Goal: Task Accomplishment & Management: Complete application form

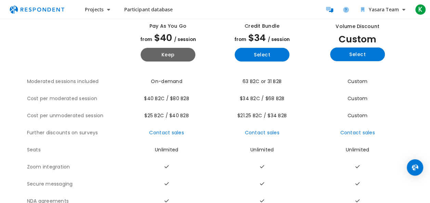
scroll to position [43, 0]
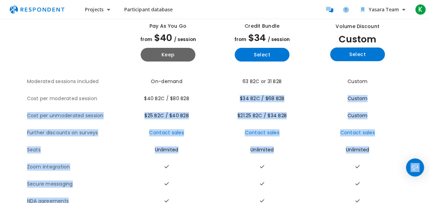
drag, startPoint x: 211, startPoint y: 95, endPoint x: 413, endPoint y: 176, distance: 217.6
click at [413, 160] on body "Projects Create project Projects dashboard Participant database Yasara Team Ava…" at bounding box center [215, 58] width 430 height 203
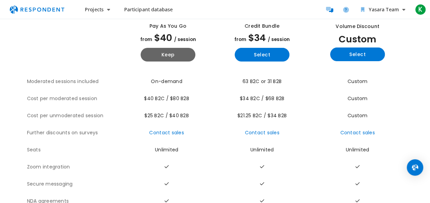
click at [110, 51] on th at bounding box center [74, 42] width 94 height 61
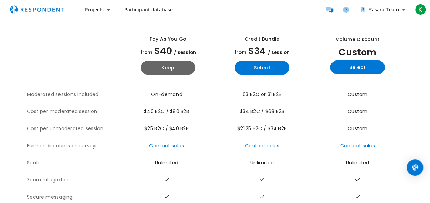
scroll to position [29, 0]
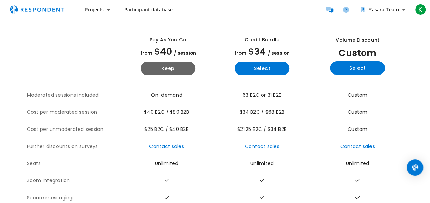
click at [256, 95] on span "63 B2C or 31 B2B" at bounding box center [262, 95] width 39 height 7
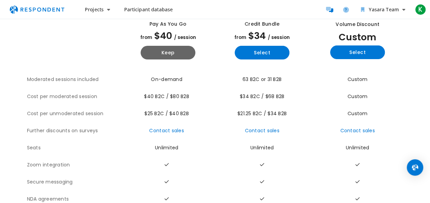
scroll to position [16, 0]
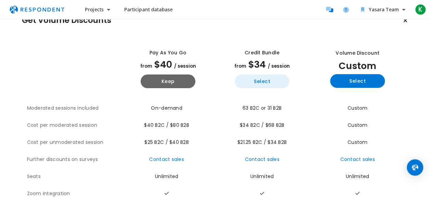
click at [241, 84] on button "Select" at bounding box center [262, 82] width 55 height 14
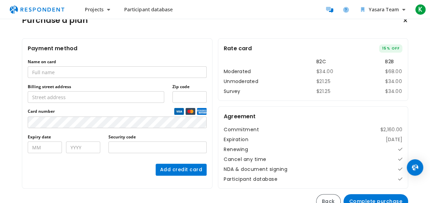
click at [132, 6] on link "Participant database" at bounding box center [148, 9] width 60 height 12
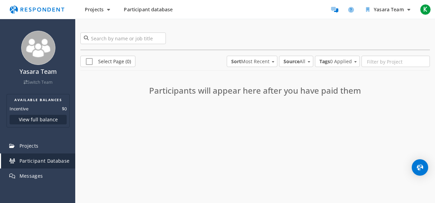
click at [136, 10] on span "Participant database" at bounding box center [148, 9] width 49 height 7
click at [35, 141] on link "Projects" at bounding box center [38, 146] width 74 height 15
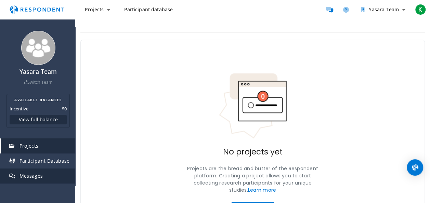
click at [34, 171] on link "Messages" at bounding box center [38, 176] width 74 height 15
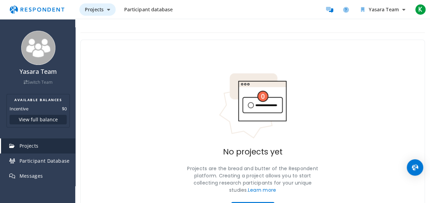
click at [106, 5] on button "Projects" at bounding box center [97, 9] width 36 height 12
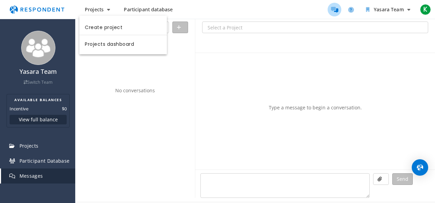
click at [407, 10] on md-backdrop at bounding box center [217, 101] width 435 height 203
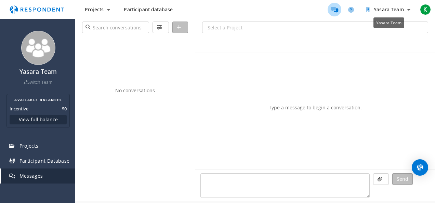
click at [408, 10] on icon "Yasara Team" at bounding box center [409, 9] width 3 height 5
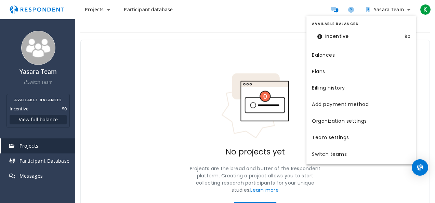
click at [324, 38] on dt "Incentive" at bounding box center [333, 36] width 42 height 14
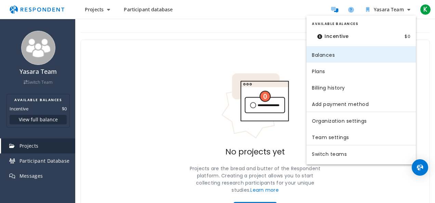
click at [323, 59] on link "Balances" at bounding box center [361, 54] width 109 height 16
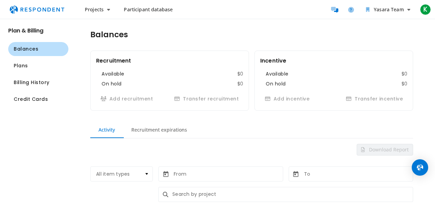
click at [165, 10] on span "Participant database" at bounding box center [148, 9] width 49 height 7
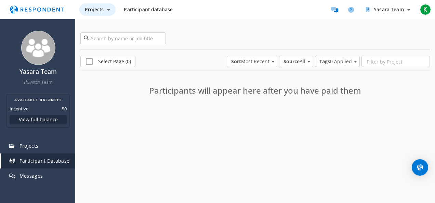
click at [101, 9] on span "Projects" at bounding box center [94, 9] width 19 height 7
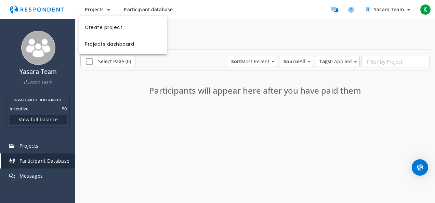
click at [208, 7] on md-backdrop at bounding box center [217, 101] width 435 height 203
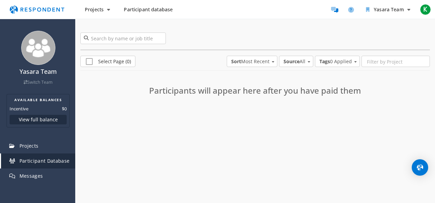
click at [208, 7] on div "Projects Participant database Yasara Team K K [PERSON_NAME] [PERSON_NAME][EMAIL…" at bounding box center [255, 10] width 353 height 14
click at [52, 5] on img "Main navigation" at bounding box center [36, 9] width 63 height 13
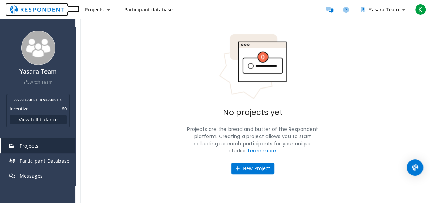
scroll to position [42, 0]
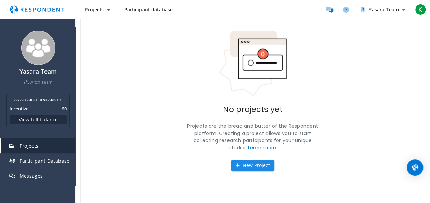
click at [244, 164] on button "New Project" at bounding box center [252, 166] width 43 height 12
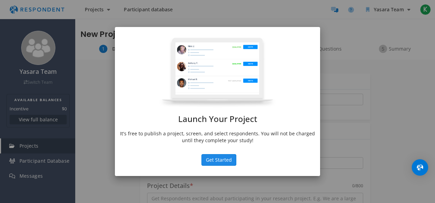
click at [224, 156] on button "Get Started" at bounding box center [219, 160] width 35 height 12
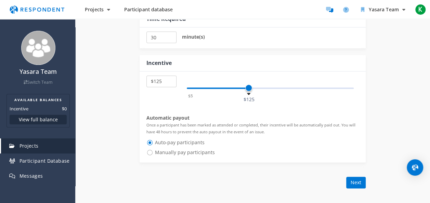
scroll to position [364, 0]
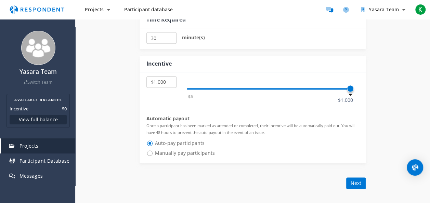
drag, startPoint x: 248, startPoint y: 87, endPoint x: 355, endPoint y: 99, distance: 107.5
click at [355, 99] on div "$5 $10 $15 $20 $25 $30 $35 $40 $45 $50 $55 $60 $65 $70 $75 $80 $85 $90 $95 $100…" at bounding box center [253, 117] width 226 height 91
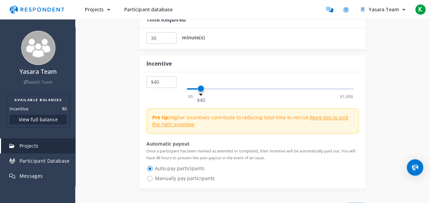
drag, startPoint x: 350, startPoint y: 88, endPoint x: 202, endPoint y: 84, distance: 148.6
click at [202, 85] on span at bounding box center [200, 88] width 7 height 7
drag, startPoint x: 202, startPoint y: 84, endPoint x: 188, endPoint y: 84, distance: 13.7
click at [188, 88] on div "$5 $1,000 $5" at bounding box center [270, 88] width 167 height 1
select select "number:45"
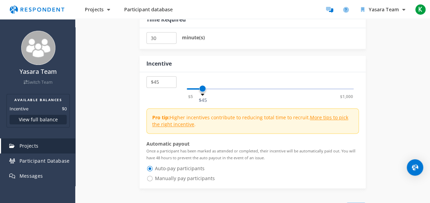
drag, startPoint x: 189, startPoint y: 86, endPoint x: 203, endPoint y: 84, distance: 14.9
click at [203, 85] on span at bounding box center [202, 88] width 7 height 7
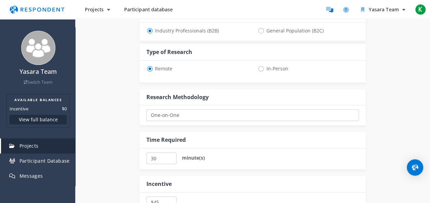
scroll to position [243, 0]
click at [172, 113] on select "One-on-One Focus Group Unmoderated Study Survey Diary Study" at bounding box center [252, 116] width 212 height 12
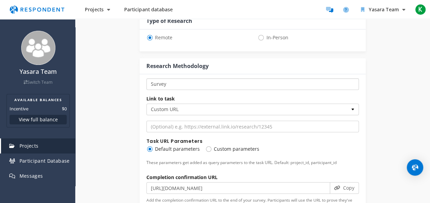
scroll to position [276, 0]
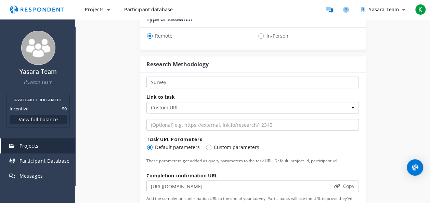
click at [192, 83] on select "One-on-One Focus Group Unmoderated Study Survey Diary Study" at bounding box center [252, 83] width 212 height 12
select select "number:2"
click at [146, 77] on select "One-on-One Focus Group Unmoderated Study Survey Diary Study" at bounding box center [252, 83] width 212 height 12
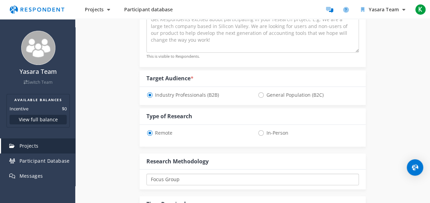
scroll to position [178, 0]
click at [261, 98] on span "General Population (B2C)" at bounding box center [291, 96] width 66 height 8
click at [261, 98] on input "General Population (B2C)" at bounding box center [260, 95] width 4 height 4
radio input "true"
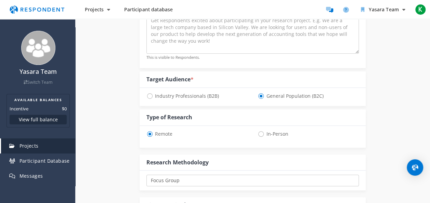
select select "number:45"
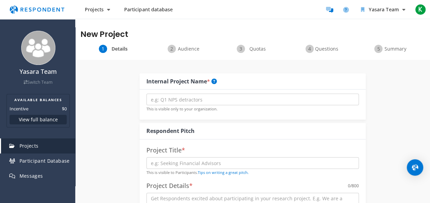
scroll to position [10, 0]
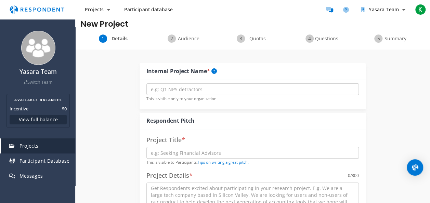
click at [192, 36] on span "Audience" at bounding box center [188, 38] width 23 height 7
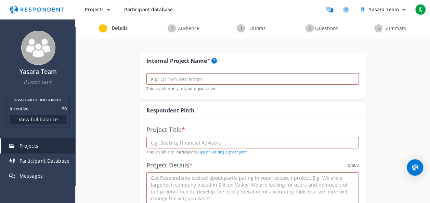
scroll to position [22, 0]
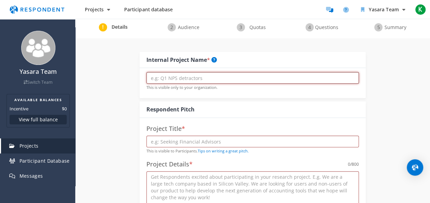
click at [156, 81] on input "text" at bounding box center [252, 78] width 212 height 12
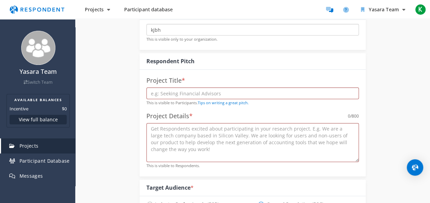
scroll to position [75, 0]
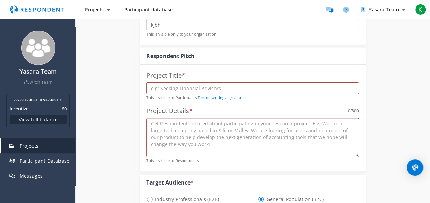
type input "kjbh"
click at [161, 85] on input "text" at bounding box center [252, 88] width 212 height 12
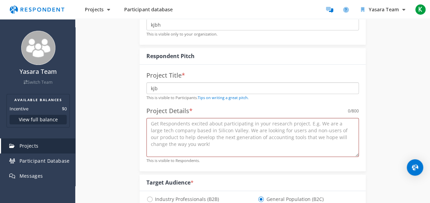
type input "kjb"
click at [170, 143] on textarea at bounding box center [252, 137] width 212 height 39
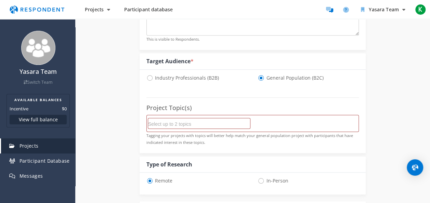
scroll to position [202, 0]
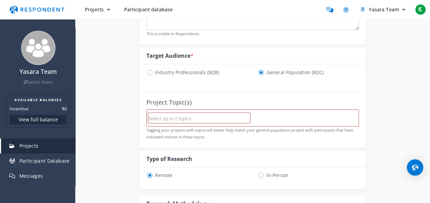
type textarea "kjb.j"
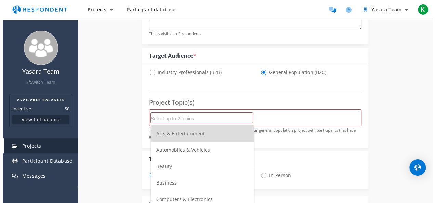
scroll to position [0, 0]
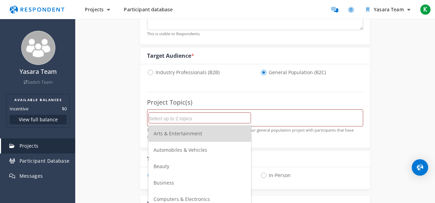
click at [182, 115] on input "Select up to 2 topics" at bounding box center [200, 119] width 102 height 12
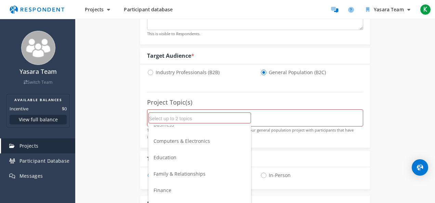
scroll to position [58, 0]
click at [174, 171] on li "Family & Relationships" at bounding box center [200, 174] width 103 height 16
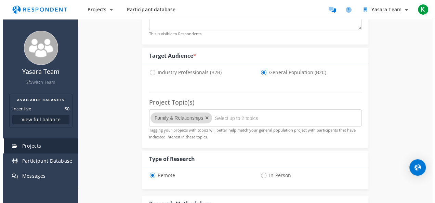
scroll to position [0, 0]
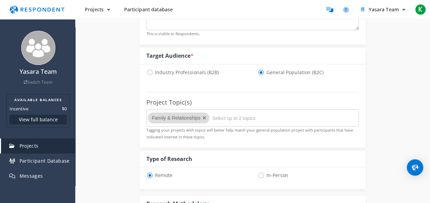
click at [132, 163] on div "Internal Project Name * kjbh This is visible only to your organization. Respond…" at bounding box center [252, 155] width 355 height 595
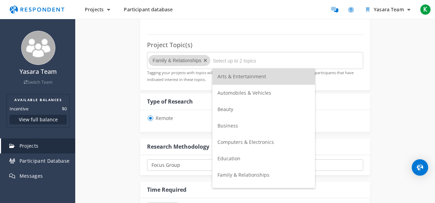
click at [241, 141] on span "Computers & Electronics" at bounding box center [246, 142] width 56 height 7
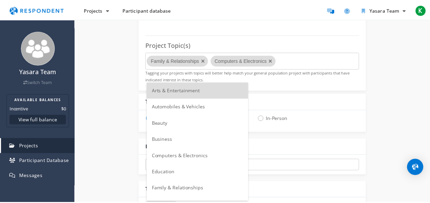
scroll to position [259, 0]
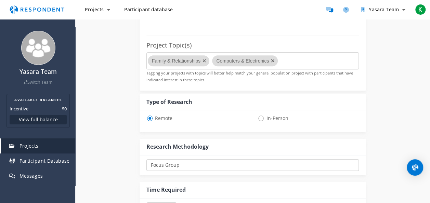
click at [114, 141] on div "Internal Project Name * kjbh This is visible only to your organization. Respond…" at bounding box center [252, 98] width 355 height 595
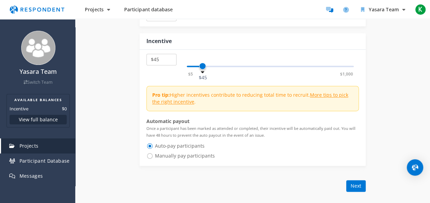
scroll to position [452, 0]
click at [353, 184] on button "Next" at bounding box center [356, 186] width 20 height 12
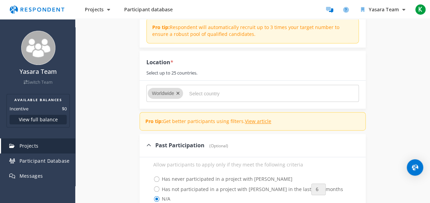
scroll to position [144, 0]
drag, startPoint x: 176, startPoint y: 91, endPoint x: 179, endPoint y: 92, distance: 4.0
click at [179, 92] on md-chip "Worldwide" at bounding box center [165, 93] width 35 height 11
click at [179, 92] on icon "Remove Worldwide" at bounding box center [178, 93] width 4 height 5
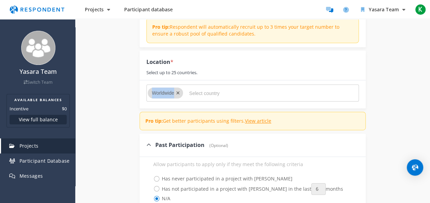
click at [180, 92] on div at bounding box center [179, 93] width 7 height 11
click at [179, 92] on icon "Remove Worldwide" at bounding box center [178, 93] width 4 height 5
click at [196, 92] on input "Select country" at bounding box center [240, 94] width 103 height 12
click at [177, 91] on icon "Remove Worldwide" at bounding box center [178, 93] width 4 height 5
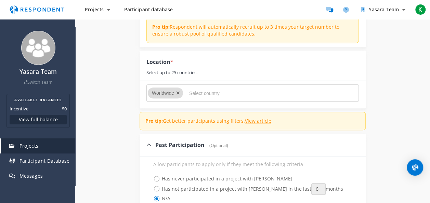
click at [178, 91] on icon "Remove Worldwide" at bounding box center [178, 93] width 4 height 5
click at [200, 91] on input "Select country" at bounding box center [240, 94] width 103 height 12
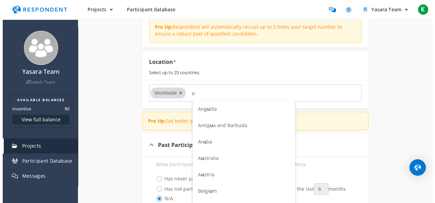
scroll to position [0, 0]
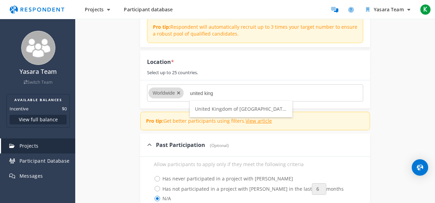
type input "united king"
click at [211, 108] on span "United Kingdom of [GEOGRAPHIC_DATA] and [GEOGRAPHIC_DATA]" at bounding box center [271, 109] width 152 height 7
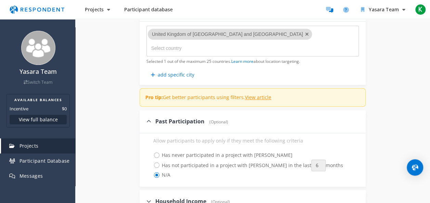
scroll to position [204, 0]
click at [156, 155] on span "Has never participated in a project with [PERSON_NAME]" at bounding box center [222, 155] width 139 height 8
click at [151, 155] on input "Has never participated in a project with [PERSON_NAME]" at bounding box center [148, 154] width 4 height 4
radio input "true"
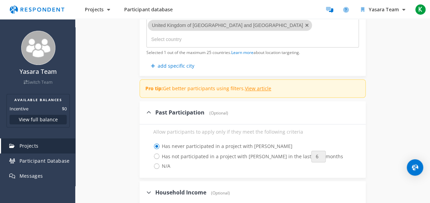
scroll to position [213, 0]
click at [158, 163] on span "N/A" at bounding box center [161, 166] width 17 height 8
click at [151, 163] on input "N/A" at bounding box center [148, 165] width 4 height 4
radio input "true"
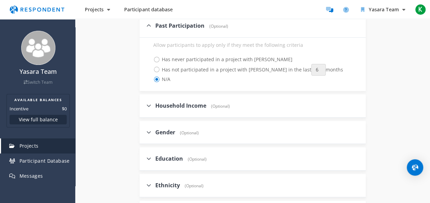
scroll to position [299, 0]
click at [151, 102] on label "Household Income (Optional)" at bounding box center [187, 106] width 83 height 8
click at [144, 103] on input "Household Income (Optional)" at bounding box center [142, 105] width 4 height 4
checkbox input "true"
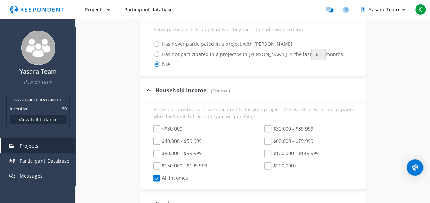
scroll to position [321, 0]
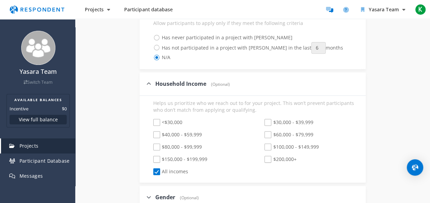
click at [268, 121] on span "$30,000 - $39,999" at bounding box center [289, 123] width 49 height 8
click at [262, 121] on input "$30,000 - $39,999" at bounding box center [260, 122] width 4 height 4
checkbox input "true"
checkbox input "false"
click at [158, 131] on span "$40,000 - $59,999" at bounding box center [177, 135] width 49 height 8
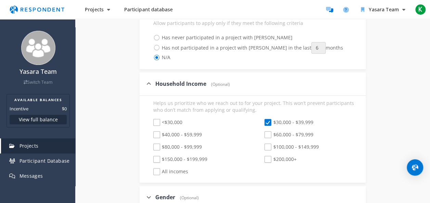
click at [151, 133] on input "$40,000 - $59,999" at bounding box center [148, 135] width 4 height 4
checkbox input "true"
click at [274, 134] on span "$60,000 - $79,999" at bounding box center [289, 135] width 49 height 8
click at [262, 134] on input "$60,000 - $79,999" at bounding box center [260, 135] width 4 height 4
checkbox input "true"
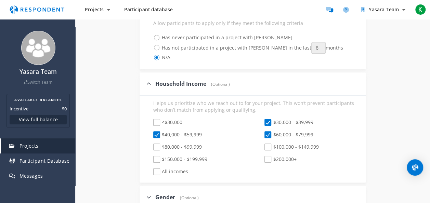
click at [156, 144] on span "$80,000 - $99,999" at bounding box center [177, 148] width 49 height 8
click at [151, 145] on input "$80,000 - $99,999" at bounding box center [148, 147] width 4 height 4
checkbox input "true"
click at [156, 158] on span "$150,000 - $199,999" at bounding box center [180, 160] width 54 height 8
click at [151, 158] on input "$150,000 - $199,999" at bounding box center [148, 159] width 4 height 4
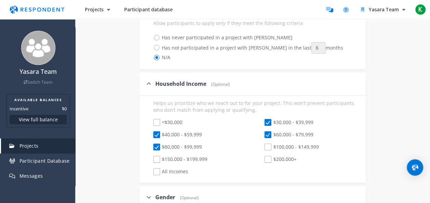
checkbox input "true"
click at [268, 146] on span "$100,000 - $149,999" at bounding box center [292, 148] width 54 height 8
click at [262, 146] on input "$100,000 - $149,999" at bounding box center [260, 147] width 4 height 4
checkbox input "true"
click at [269, 157] on span "$200,000+" at bounding box center [281, 160] width 32 height 8
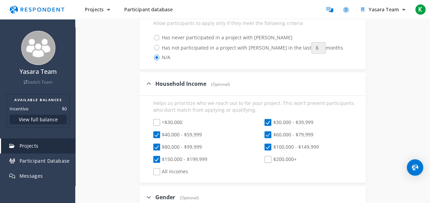
click at [262, 157] on input "$200,000+" at bounding box center [260, 159] width 4 height 4
checkbox input "true"
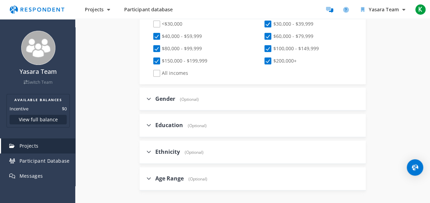
scroll to position [420, 0]
click at [151, 98] on icon at bounding box center [148, 98] width 5 height 5
click at [144, 98] on input "Gender (Optional)" at bounding box center [142, 98] width 4 height 4
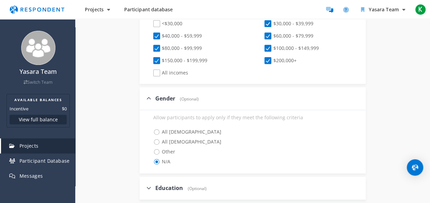
click at [149, 96] on icon at bounding box center [148, 98] width 5 height 5
click at [144, 96] on input "Gender (Optional)" at bounding box center [142, 98] width 4 height 4
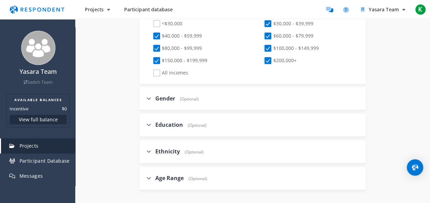
click at [149, 96] on icon at bounding box center [148, 98] width 5 height 5
click at [144, 96] on input "Gender (Optional)" at bounding box center [142, 98] width 4 height 4
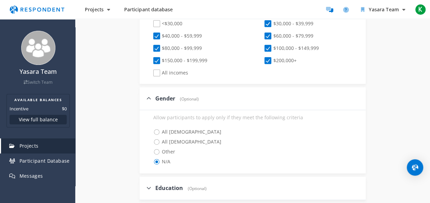
click at [149, 96] on icon at bounding box center [148, 98] width 5 height 5
click at [144, 96] on input "Gender (Optional)" at bounding box center [142, 98] width 4 height 4
checkbox input "false"
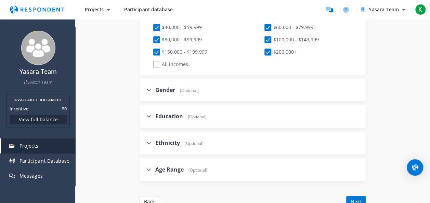
scroll to position [429, 0]
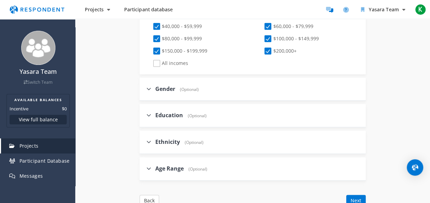
click at [151, 115] on icon at bounding box center [148, 115] width 5 height 5
click at [144, 115] on input "Education (Optional)" at bounding box center [142, 115] width 4 height 4
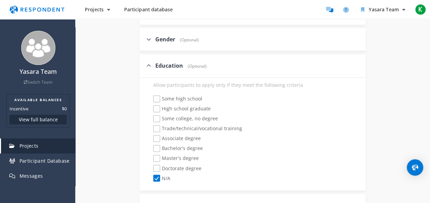
scroll to position [479, 0]
click at [149, 63] on icon at bounding box center [148, 65] width 5 height 5
click at [144, 63] on input "Education (Optional)" at bounding box center [142, 65] width 4 height 4
checkbox input "false"
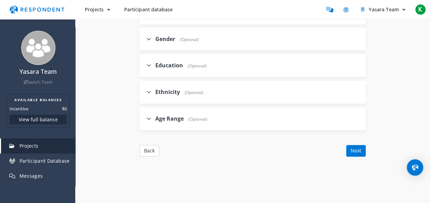
click at [148, 89] on icon at bounding box center [148, 91] width 5 height 5
click at [144, 90] on input "Ethnicity (Optional)" at bounding box center [142, 92] width 4 height 4
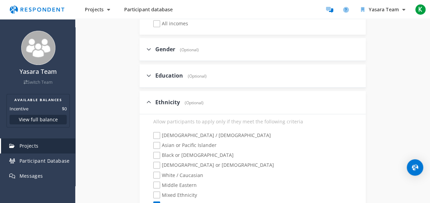
scroll to position [465, 0]
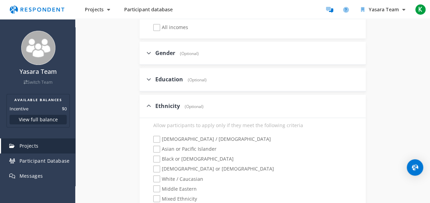
click at [149, 107] on icon at bounding box center [148, 105] width 5 height 5
click at [144, 107] on input "Ethnicity (Optional)" at bounding box center [142, 106] width 4 height 4
checkbox input "false"
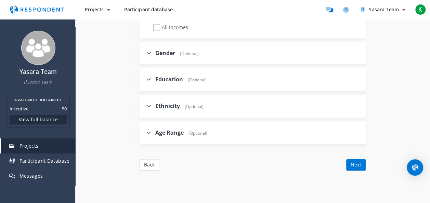
click at [153, 134] on label "Age Range (Optional)" at bounding box center [176, 133] width 61 height 8
click at [144, 134] on input "Age Range (Optional)" at bounding box center [142, 132] width 4 height 4
checkbox input "true"
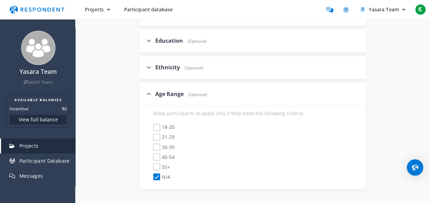
scroll to position [504, 0]
click at [160, 144] on span "30-39" at bounding box center [163, 147] width 21 height 8
click at [151, 145] on input "30-39" at bounding box center [148, 147] width 4 height 4
checkbox input "true"
checkbox input "false"
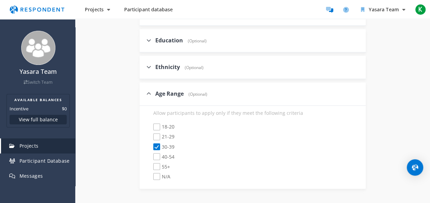
click at [159, 153] on span "40-54" at bounding box center [163, 157] width 21 height 8
click at [151, 155] on input "40-54" at bounding box center [148, 157] width 4 height 4
checkbox input "true"
click at [159, 136] on span "21-29" at bounding box center [163, 137] width 21 height 8
click at [151, 136] on input "21-29" at bounding box center [148, 137] width 4 height 4
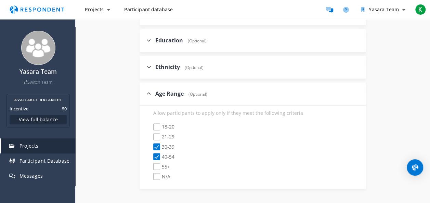
checkbox input "true"
click at [157, 163] on span "55+" at bounding box center [161, 167] width 17 height 8
click at [151, 165] on input "55+" at bounding box center [148, 167] width 4 height 4
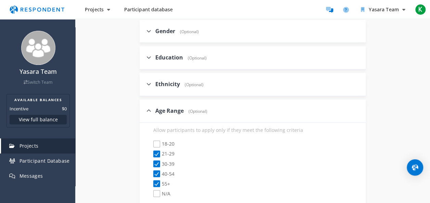
scroll to position [485, 0]
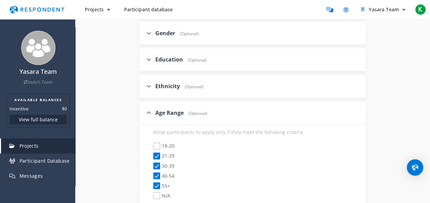
click at [156, 185] on span "55+" at bounding box center [161, 186] width 17 height 8
click at [151, 185] on input "55+" at bounding box center [148, 186] width 4 height 4
checkbox input "false"
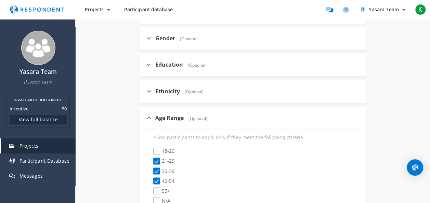
scroll to position [480, 0]
click at [156, 178] on span "40-54" at bounding box center [163, 182] width 21 height 8
click at [151, 179] on input "40-54" at bounding box center [148, 181] width 4 height 4
checkbox input "false"
click at [140, 177] on div "Allow participants to apply only if they meet the following criteria 18-20 21-2…" at bounding box center [253, 171] width 226 height 83
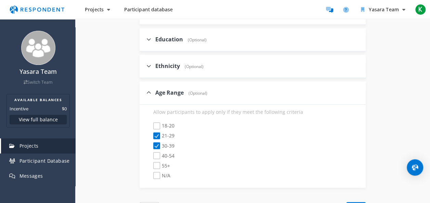
scroll to position [554, 0]
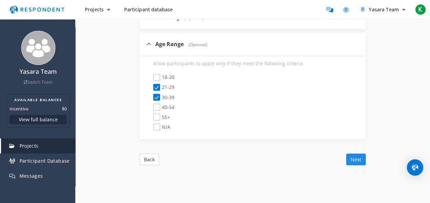
click at [359, 155] on button "Next" at bounding box center [356, 160] width 20 height 12
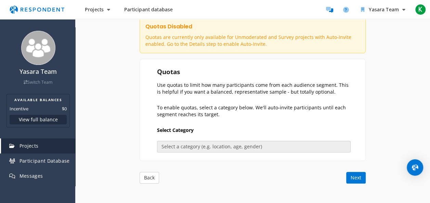
scroll to position [93, 0]
click at [226, 136] on section "Quotas Use quotas to limit how many participants come from each audience segmen…" at bounding box center [253, 110] width 226 height 102
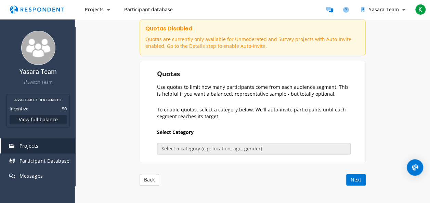
scroll to position [90, 0]
click at [358, 177] on button "Next" at bounding box center [356, 181] width 20 height 12
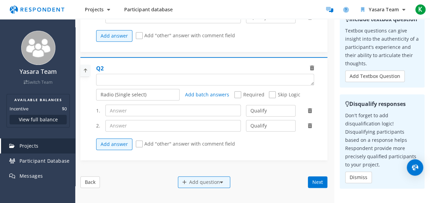
scroll to position [58, 0]
